Goal: Register for event/course

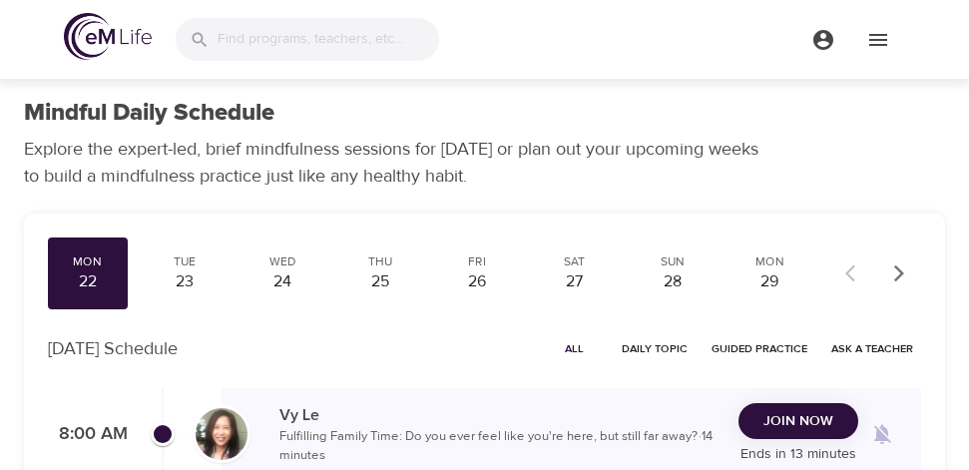
scroll to position [200, 0]
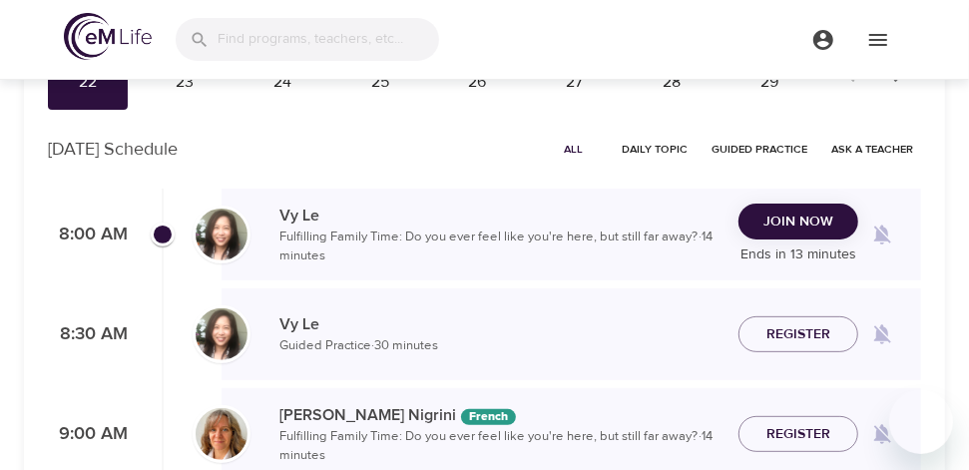
click at [819, 225] on span "Join Now" at bounding box center [798, 222] width 70 height 25
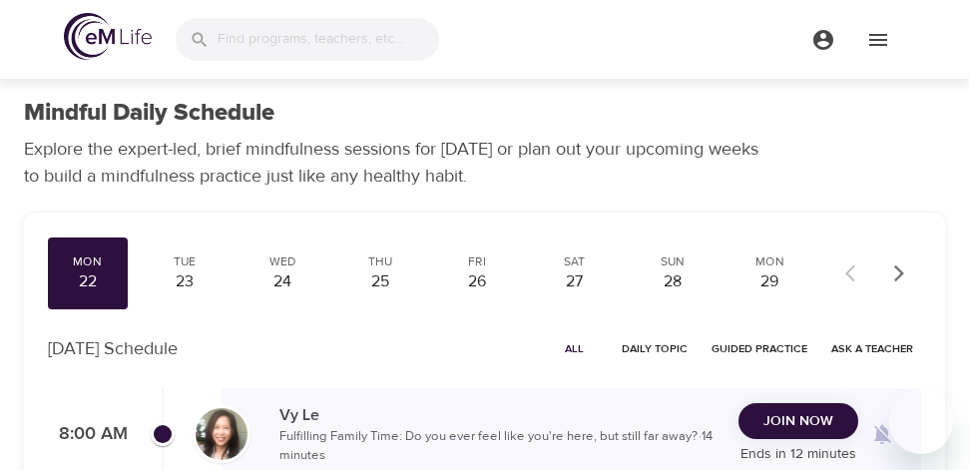
scroll to position [200, 0]
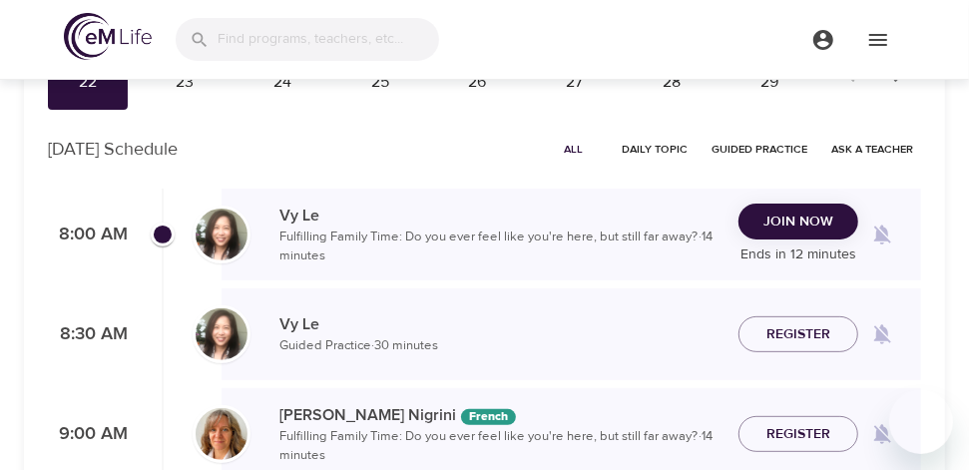
click at [807, 210] on span "Join Now" at bounding box center [798, 222] width 70 height 25
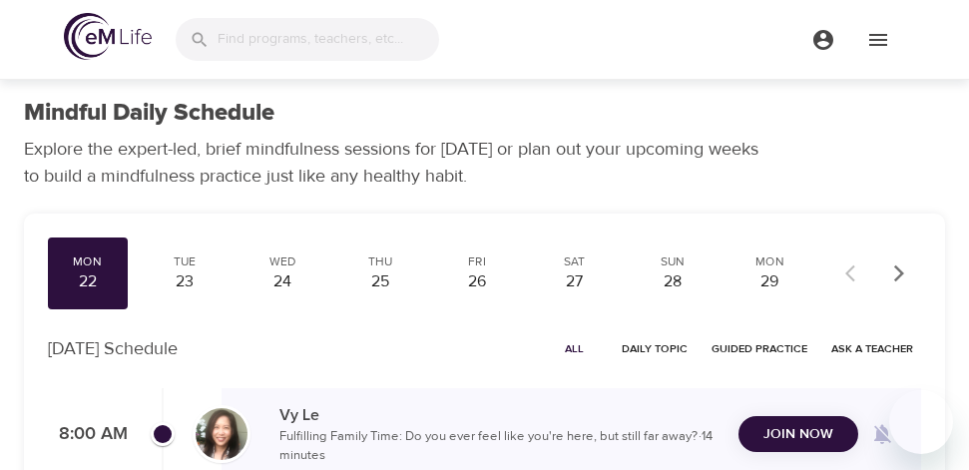
scroll to position [200, 0]
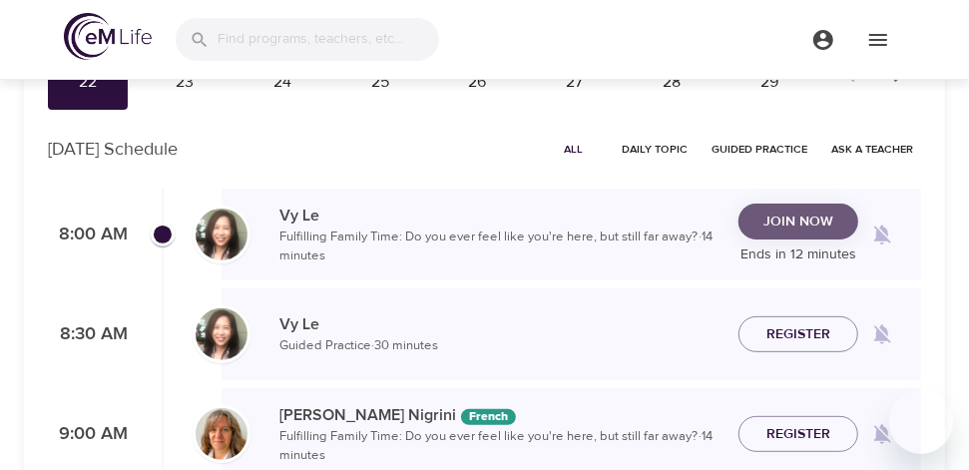
click at [810, 234] on button "Join Now" at bounding box center [799, 222] width 120 height 37
